Goal: Book appointment/travel/reservation

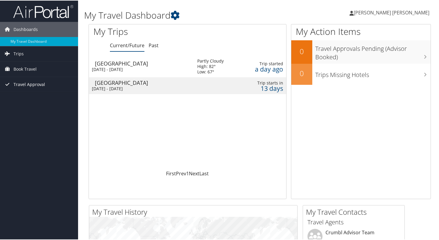
click at [35, 81] on span "Travel Approval" at bounding box center [30, 83] width 32 height 15
click at [144, 135] on div "Loading... Atlanta Sun 28 Sep 2025 - Thu 2 Oct 2025 Partly Cloudy High: 82° Low…" at bounding box center [187, 112] width 197 height 114
click at [36, 71] on span "Book Travel" at bounding box center [25, 68] width 23 height 15
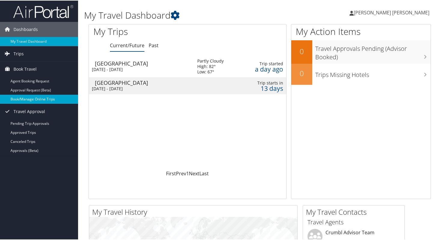
click at [36, 99] on link "Book/Manage Online Trips" at bounding box center [39, 98] width 78 height 9
